Goal: Task Accomplishment & Management: Complete application form

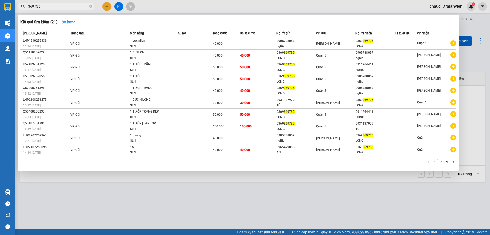
click at [106, 8] on div at bounding box center [245, 117] width 490 height 235
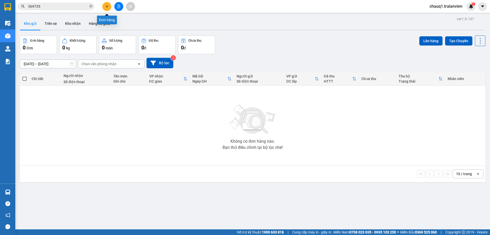
click at [106, 8] on icon "plus" at bounding box center [107, 7] width 4 height 4
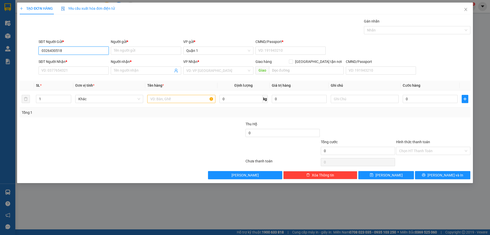
type input "0326430518"
click at [120, 46] on div "Người gửi *" at bounding box center [146, 43] width 70 height 8
click at [121, 47] on input "Người gửi *" at bounding box center [146, 50] width 70 height 8
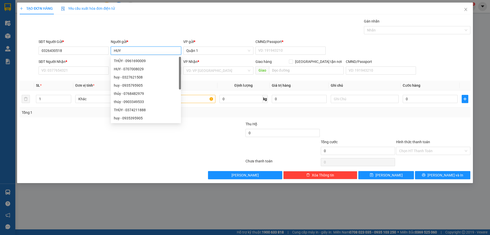
type input "HUY"
click at [102, 56] on div "SĐT Người Gửi * 0326430518" at bounding box center [74, 48] width 70 height 18
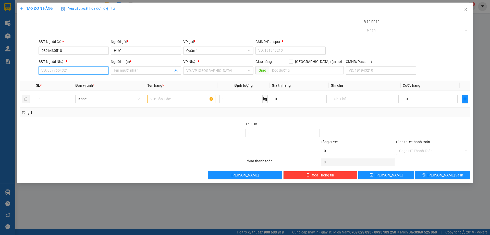
click at [92, 68] on input "SĐT Người Nhận *" at bounding box center [74, 70] width 70 height 8
type input "0357823787"
click at [116, 72] on input "Người nhận *" at bounding box center [143, 71] width 59 height 6
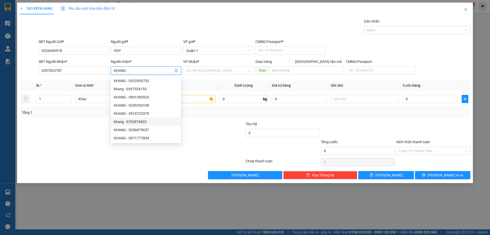
type input "KHANG"
click at [193, 119] on div "Transit Pickup Surcharge Ids Transit Deliver Surcharge Ids Transit Deliver Surc…" at bounding box center [245, 98] width 451 height 161
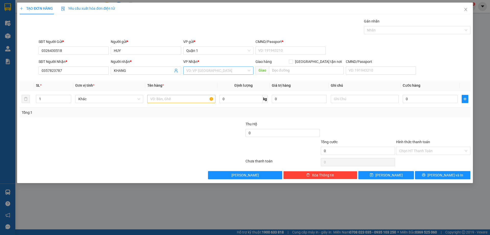
click at [207, 73] on input "search" at bounding box center [216, 71] width 61 height 8
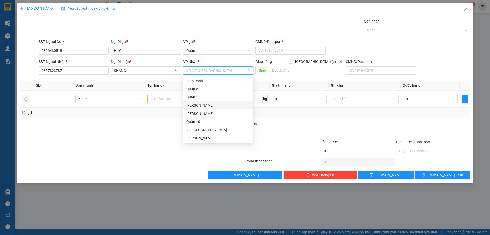
click at [206, 103] on div "[PERSON_NAME]" at bounding box center [218, 105] width 64 height 6
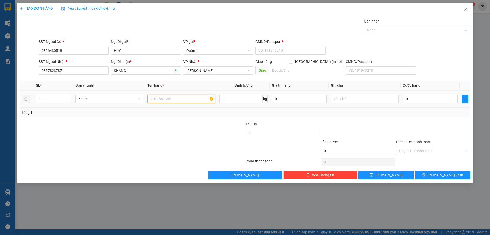
click at [191, 100] on input "text" at bounding box center [181, 99] width 68 height 8
type input "1 RỖ XANH (CHIM)"
click at [339, 101] on input "text" at bounding box center [365, 99] width 68 height 8
type input "KG BAO CHẾT"
click at [411, 101] on input "0" at bounding box center [430, 99] width 55 height 8
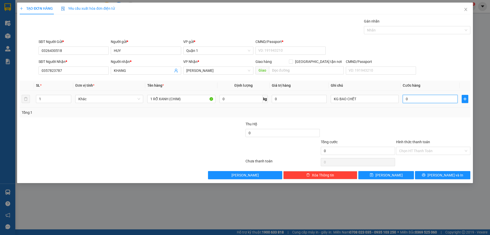
type input "4"
type input "40"
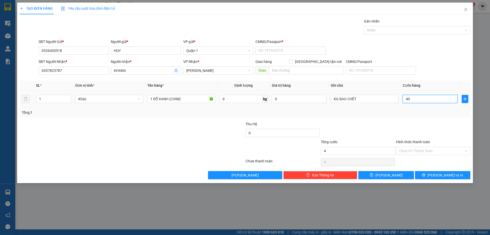
type input "40"
type input "40.000"
drag, startPoint x: 414, startPoint y: 112, endPoint x: 416, endPoint y: 115, distance: 3.5
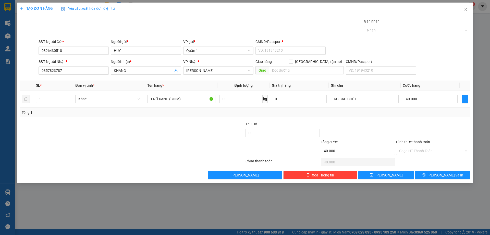
click at [414, 113] on div "Tổng: 1" at bounding box center [245, 113] width 447 height 6
click at [440, 174] on span "[PERSON_NAME] và In" at bounding box center [446, 175] width 36 height 6
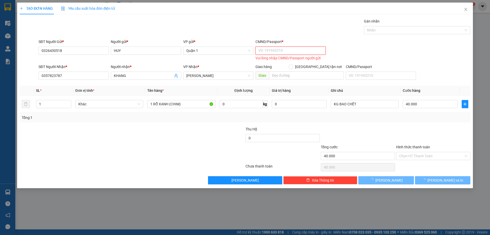
click at [309, 52] on input "CMND/Passport *" at bounding box center [291, 50] width 70 height 8
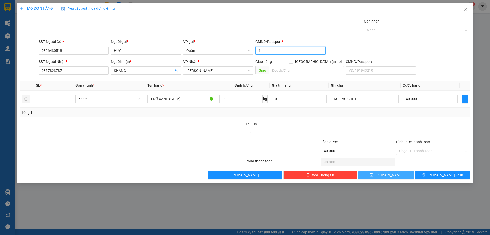
type input "1"
click at [379, 173] on button "[PERSON_NAME]" at bounding box center [385, 175] width 55 height 8
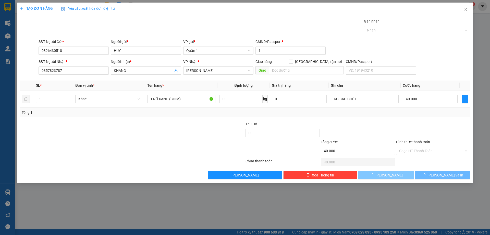
type input "0"
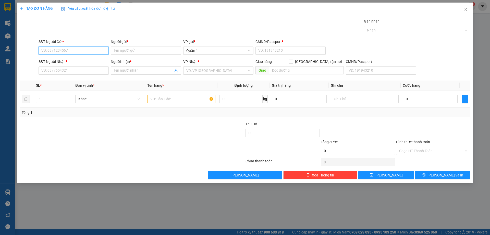
click at [69, 47] on input "SĐT Người Gửi *" at bounding box center [74, 50] width 70 height 8
type input "0906826536"
click at [80, 60] on div "0906826536 - SKX" at bounding box center [74, 61] width 64 height 6
type input "SKX"
type input "1"
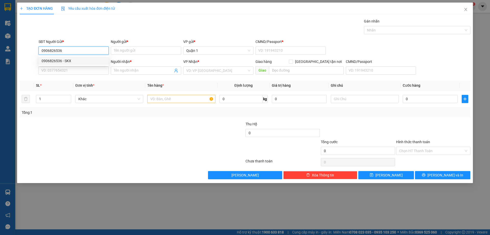
type input "0902474832"
type input "PHƯƠNG"
type input "0906826536"
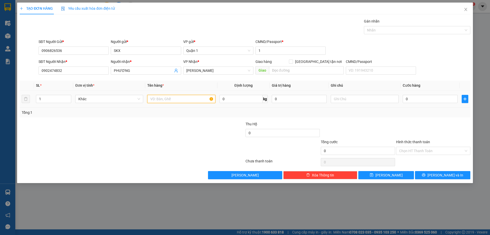
click at [181, 97] on input "text" at bounding box center [181, 99] width 68 height 8
click at [66, 99] on span "Decrease Value" at bounding box center [68, 100] width 6 height 5
click at [57, 99] on input "1" at bounding box center [53, 99] width 35 height 8
type input "2"
click at [153, 101] on input "text" at bounding box center [181, 99] width 68 height 8
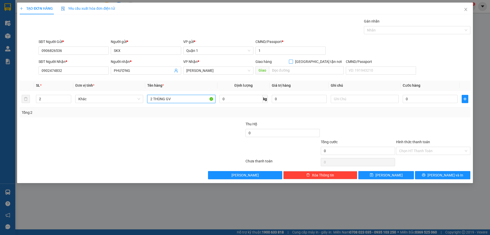
type input "2 THÙNG GV"
click at [293, 63] on span at bounding box center [291, 61] width 4 height 4
click at [293, 63] on input "[GEOGRAPHIC_DATA] tận nơi" at bounding box center [291, 61] width 4 height 4
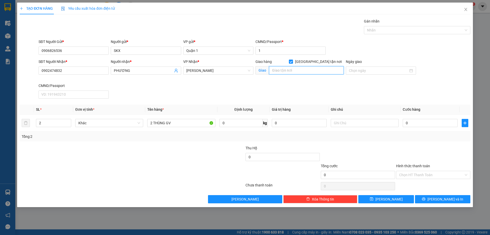
click at [295, 68] on input "text" at bounding box center [306, 70] width 75 height 8
click at [322, 62] on span "[GEOGRAPHIC_DATA] tận nơi" at bounding box center [318, 62] width 51 height 6
click at [293, 62] on input "[GEOGRAPHIC_DATA] tận nơi" at bounding box center [291, 61] width 4 height 4
checkbox input "false"
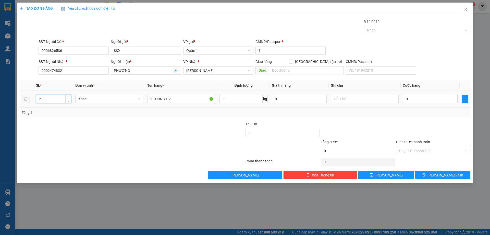
click at [54, 98] on input "2" at bounding box center [53, 99] width 35 height 8
type input "6"
click at [76, 72] on input "0902474832" at bounding box center [74, 70] width 70 height 8
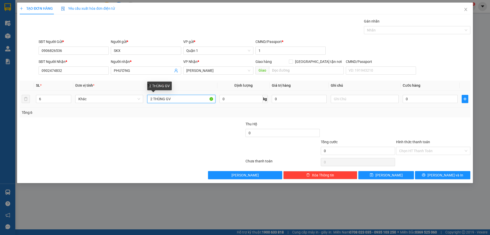
click at [194, 97] on input "2 THÙNG GV" at bounding box center [181, 99] width 68 height 8
click at [153, 97] on input "2 THÙNG GV" at bounding box center [181, 99] width 68 height 8
click at [152, 99] on input "2 THÙNG GV" at bounding box center [181, 99] width 68 height 8
type input "6 THÙNG GV"
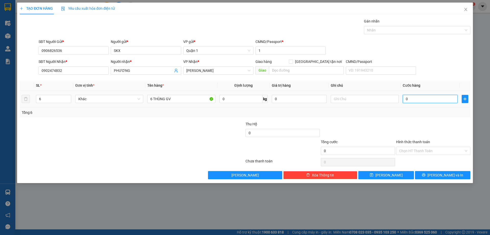
click at [410, 98] on input "0" at bounding box center [430, 99] width 55 height 8
type input "2"
type input "27"
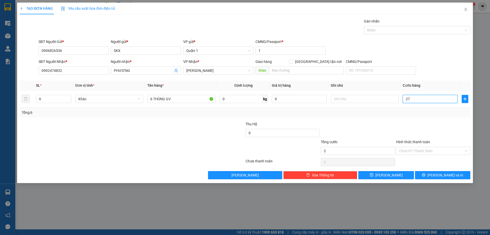
type input "27"
type input "270"
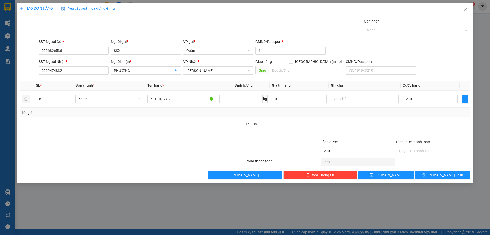
type input "270.000"
drag, startPoint x: 412, startPoint y: 126, endPoint x: 412, endPoint y: 122, distance: 3.4
click at [412, 125] on div at bounding box center [433, 130] width 75 height 18
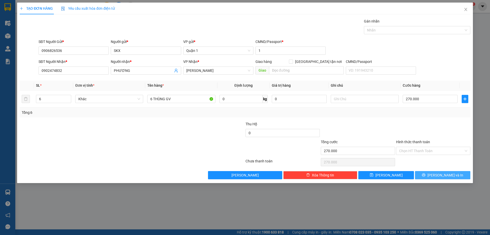
click at [432, 174] on button "[PERSON_NAME] và In" at bounding box center [442, 175] width 55 height 8
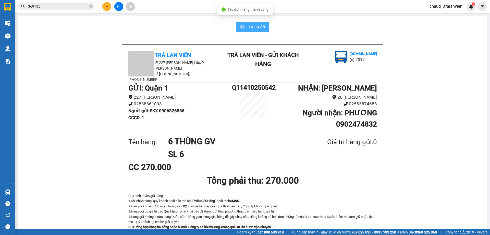
click at [247, 29] on span "In mẫu A5" at bounding box center [256, 26] width 18 height 6
click at [110, 7] on button at bounding box center [106, 6] width 9 height 9
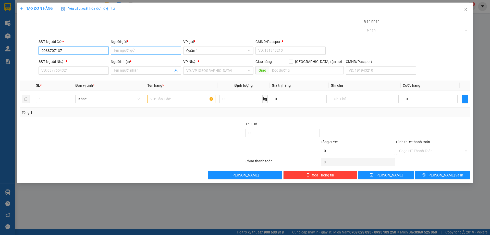
type input "0938707137"
click at [145, 49] on input "Người gửi *" at bounding box center [146, 50] width 70 height 8
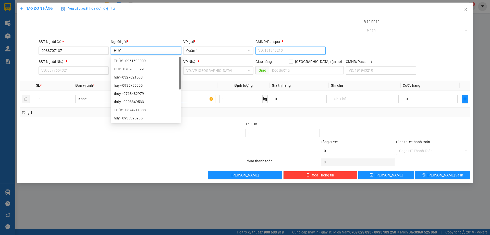
type input "HUY"
click at [277, 50] on input "CMND/Passport *" at bounding box center [291, 50] width 70 height 8
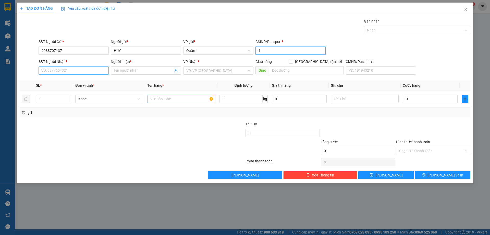
type input "1"
click at [86, 73] on input "SĐT Người Nhận *" at bounding box center [74, 70] width 70 height 8
type input "0909133619"
click at [79, 81] on div "0909133619 - VY" at bounding box center [74, 81] width 64 height 6
type input "VY"
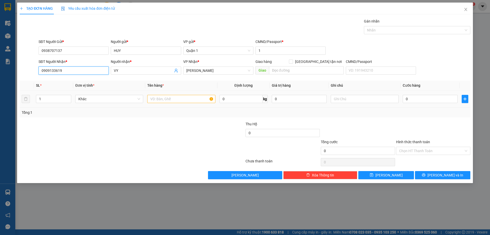
type input "0909133619"
click at [180, 99] on input "text" at bounding box center [181, 99] width 68 height 8
type input "1H VÀNG"
click at [418, 100] on input "0" at bounding box center [430, 99] width 55 height 8
type input "3"
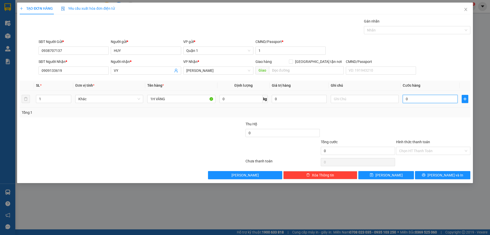
type input "3"
type input "30"
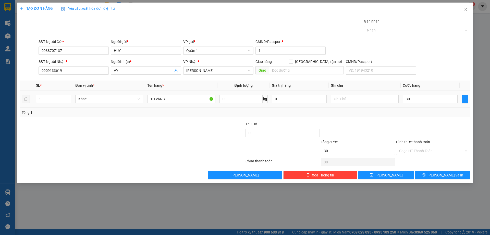
type input "30.000"
click at [411, 116] on div "Tổng: 1" at bounding box center [245, 112] width 451 height 10
click at [382, 172] on button "[PERSON_NAME]" at bounding box center [385, 175] width 55 height 8
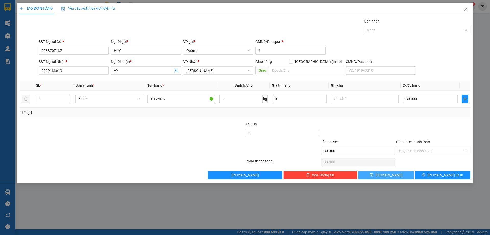
type input "0"
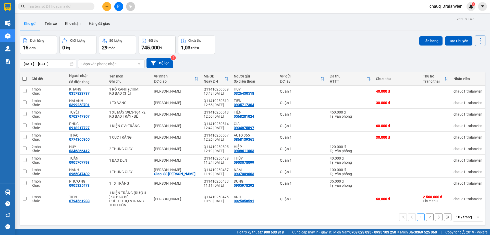
click at [76, 7] on input "text" at bounding box center [58, 7] width 60 height 6
paste input "0902474832"
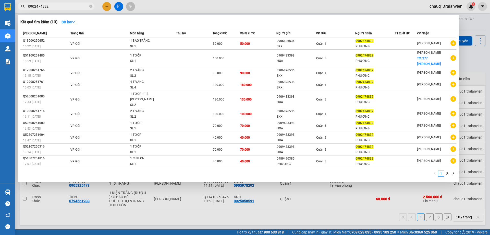
type input "0902474832"
